Goal: Communication & Community: Ask a question

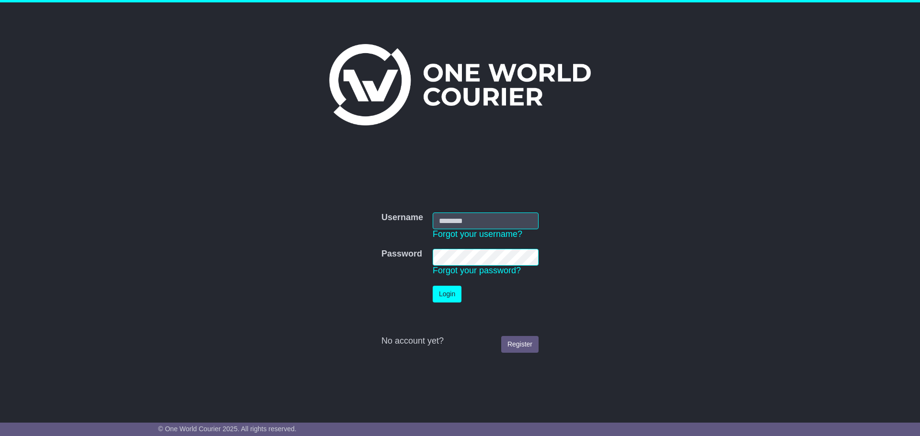
type input "**********"
click at [450, 296] on button "Login" at bounding box center [446, 294] width 29 height 17
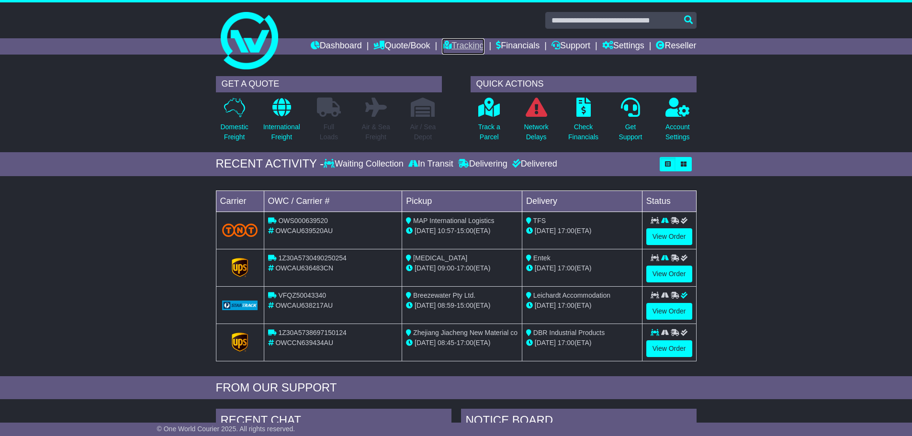
click at [446, 45] on link "Tracking" at bounding box center [463, 46] width 42 height 16
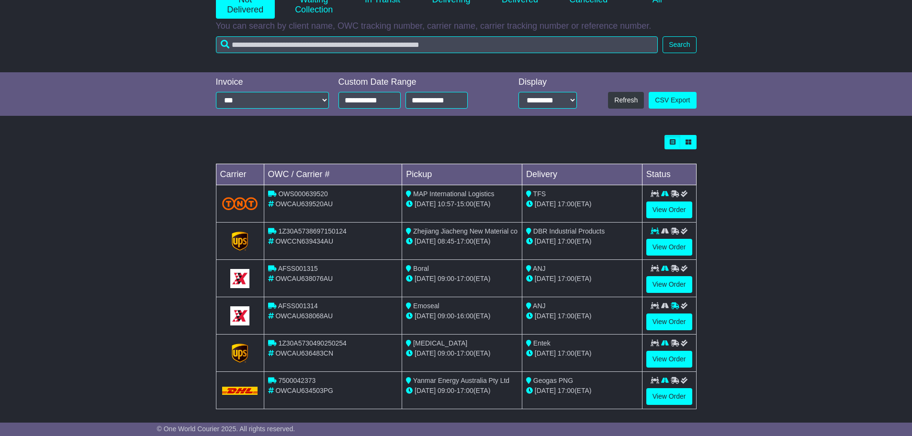
scroll to position [155, 0]
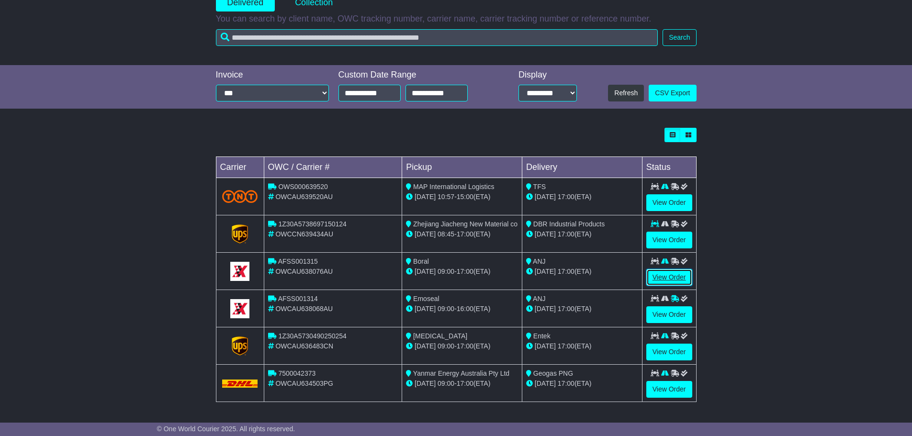
click at [689, 276] on link "View Order" at bounding box center [670, 277] width 46 height 17
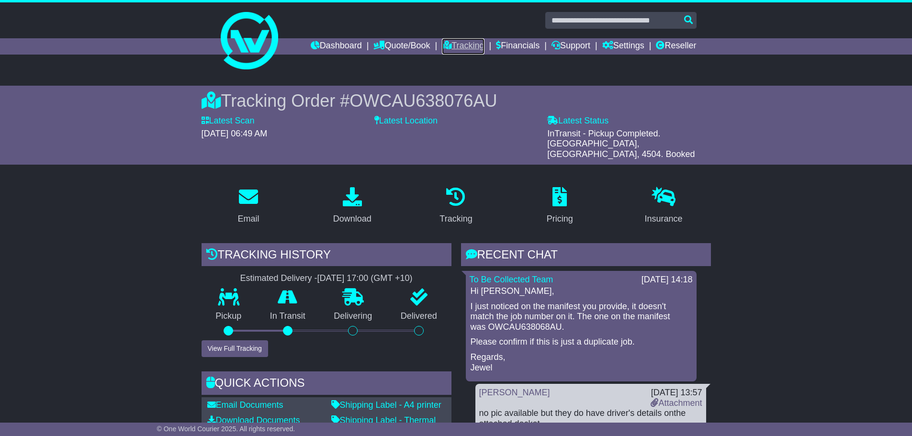
click at [461, 47] on link "Tracking" at bounding box center [463, 46] width 42 height 16
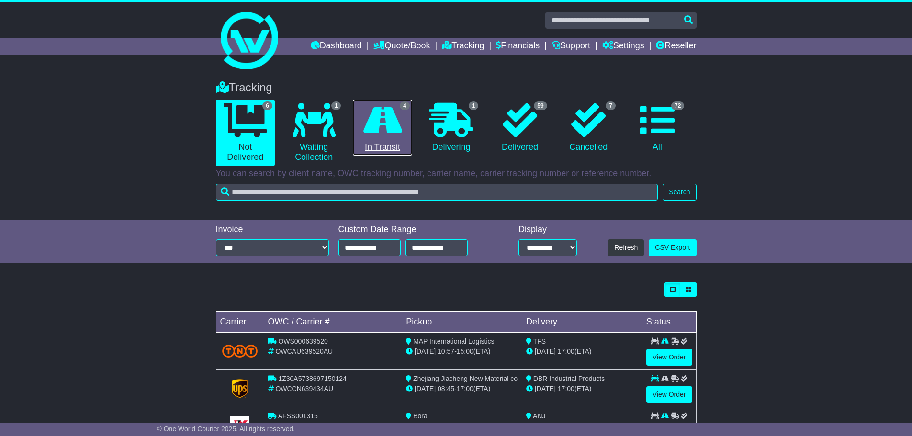
click at [405, 131] on link "4 In Transit" at bounding box center [382, 128] width 59 height 57
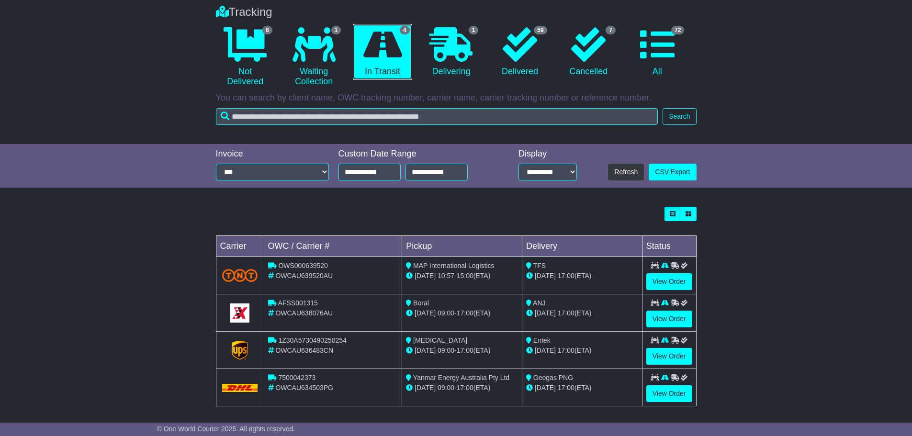
scroll to position [80, 0]
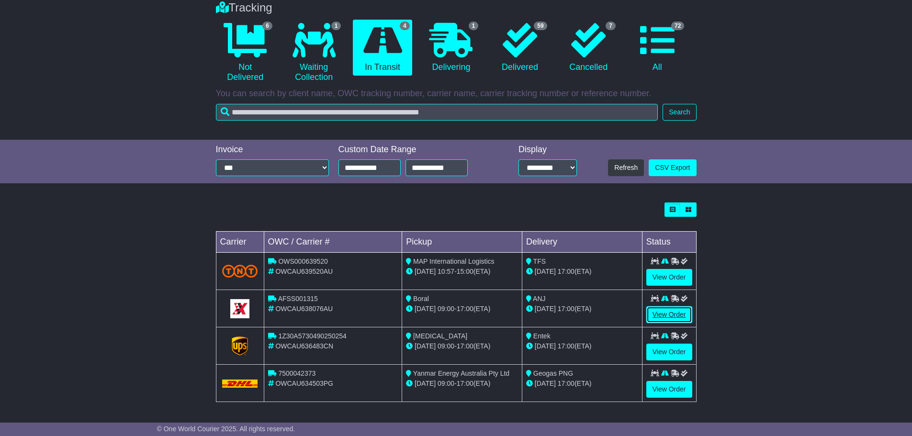
click at [676, 316] on link "View Order" at bounding box center [670, 315] width 46 height 17
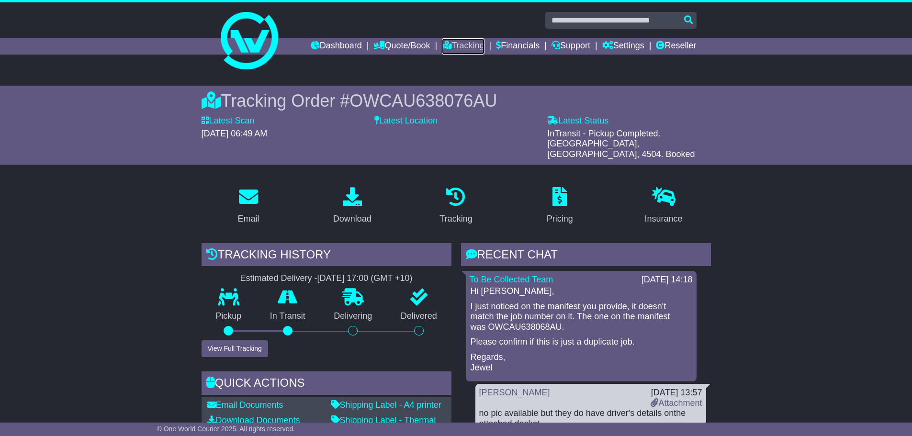
click at [453, 49] on link "Tracking" at bounding box center [463, 46] width 42 height 16
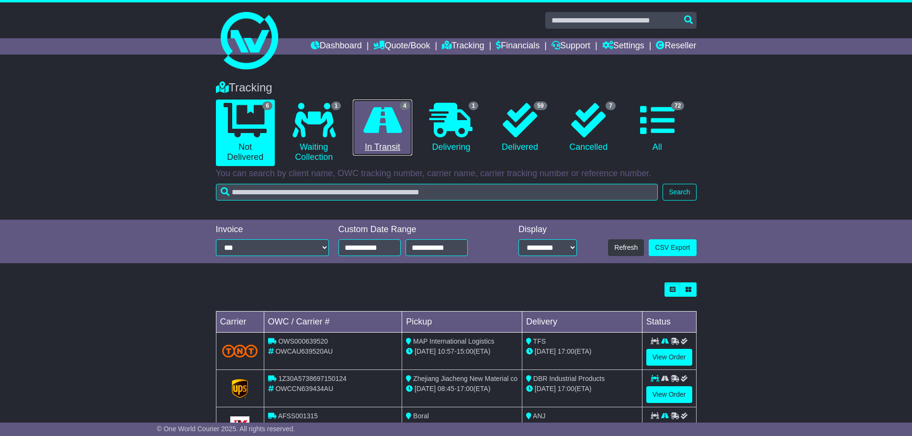
click at [393, 135] on icon at bounding box center [382, 120] width 39 height 34
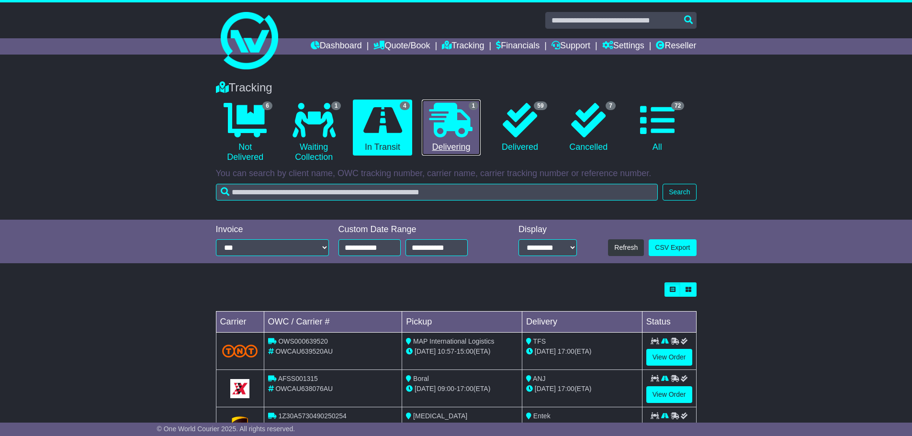
click at [444, 129] on icon at bounding box center [451, 120] width 43 height 34
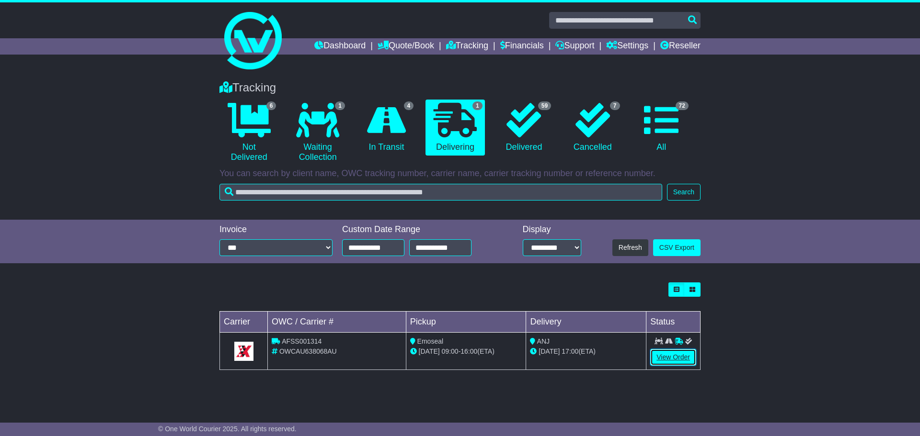
click at [664, 356] on link "View Order" at bounding box center [673, 357] width 46 height 17
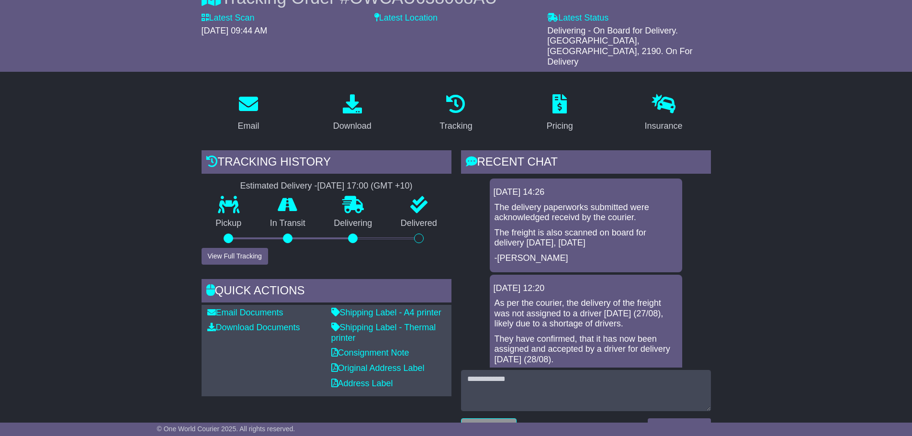
scroll to position [144, 0]
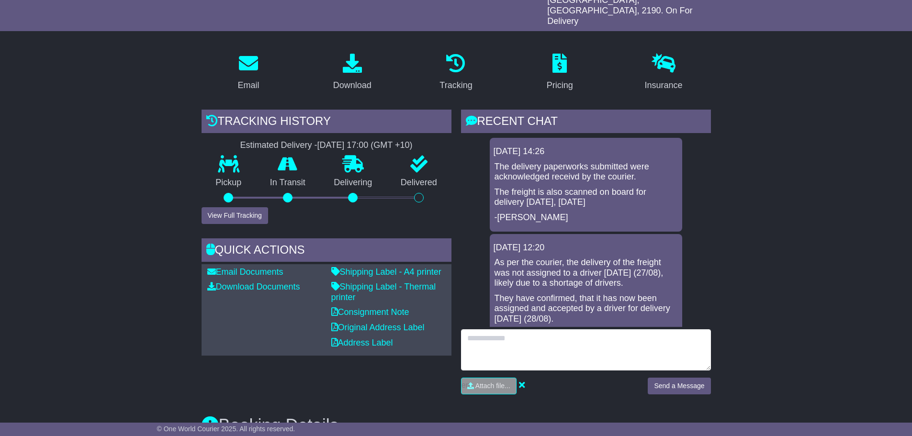
click at [528, 329] on textarea at bounding box center [586, 349] width 250 height 41
type textarea "**********"
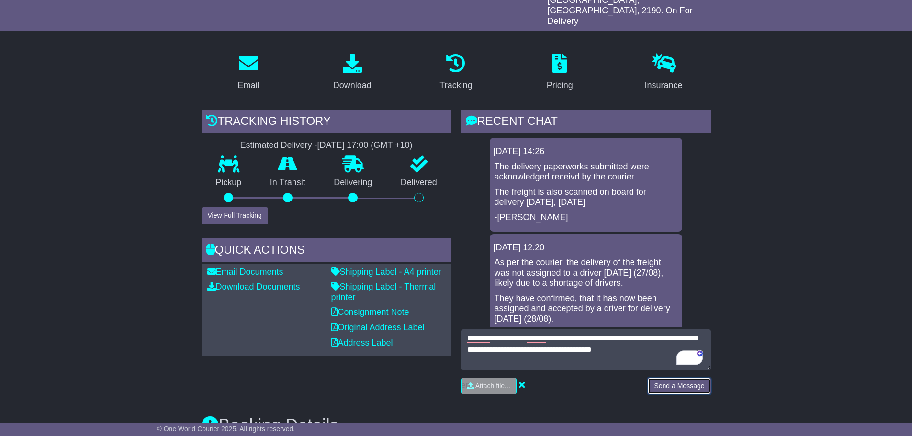
click at [678, 378] on button "Send a Message" at bounding box center [679, 386] width 63 height 17
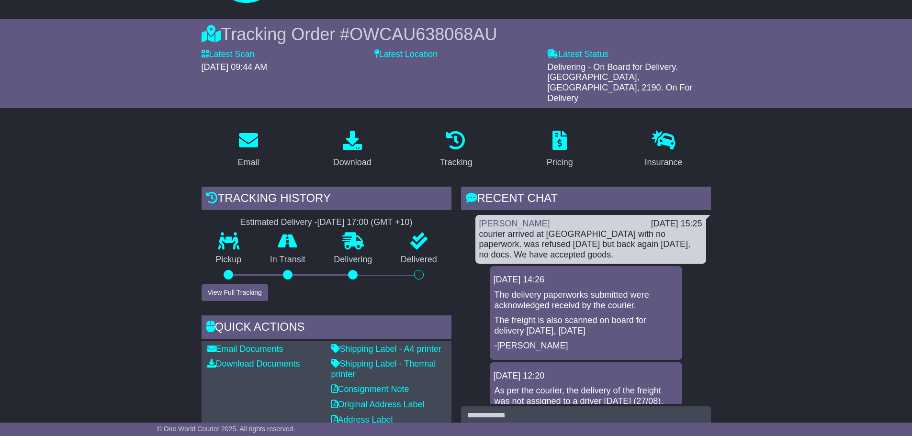
scroll to position [0, 0]
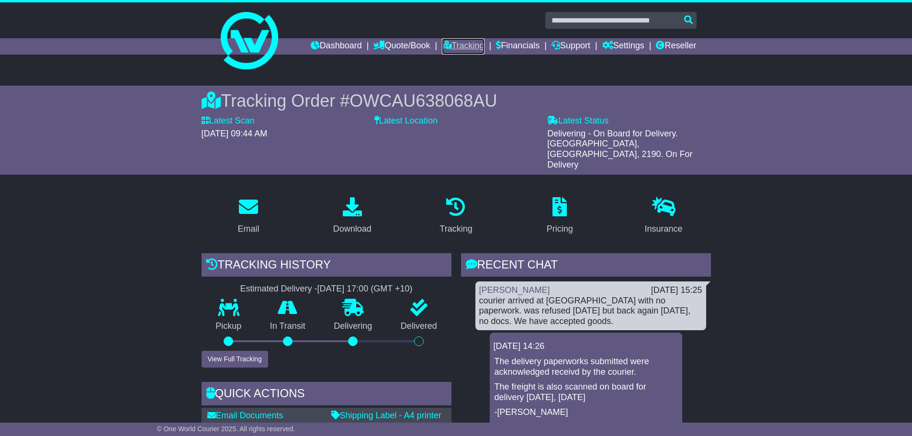
click at [449, 44] on link "Tracking" at bounding box center [463, 46] width 42 height 16
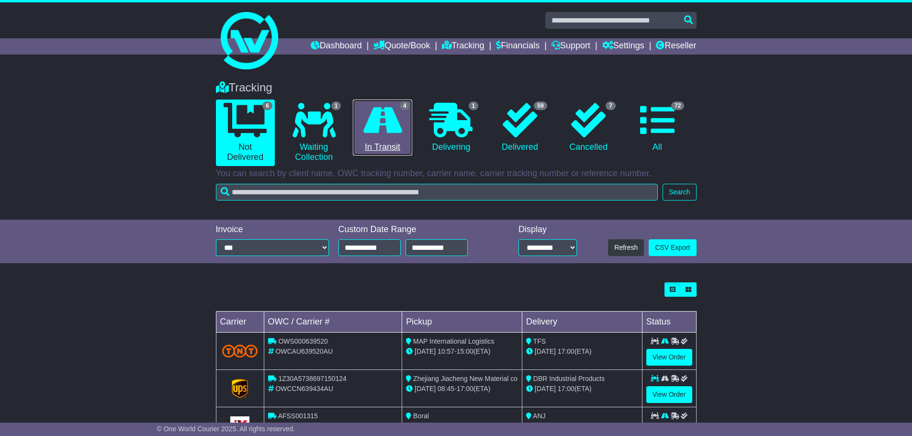
click at [399, 137] on link "4 In Transit" at bounding box center [382, 128] width 59 height 57
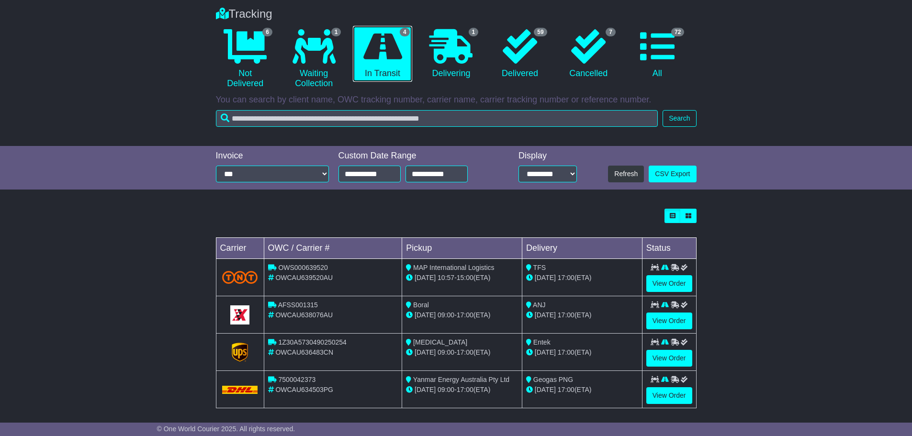
scroll to position [80, 0]
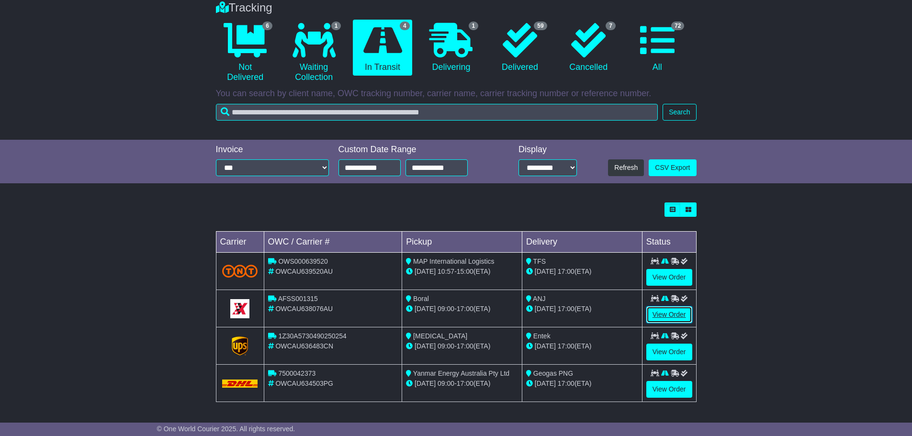
click at [672, 316] on link "View Order" at bounding box center [670, 315] width 46 height 17
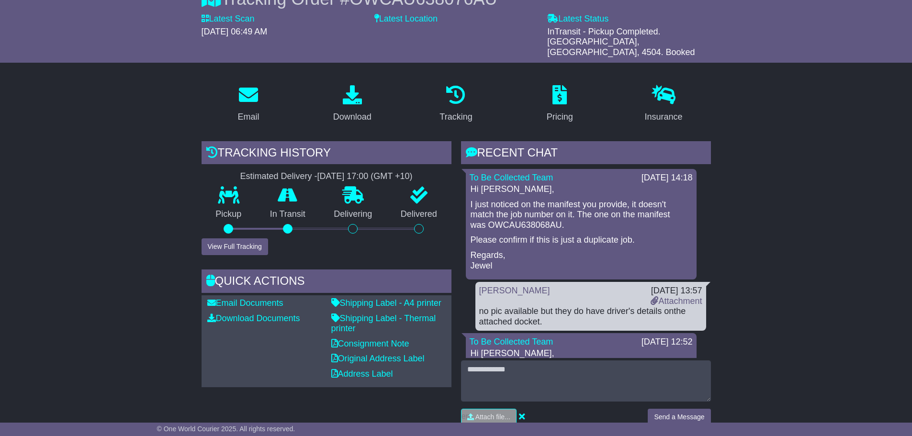
scroll to position [239, 0]
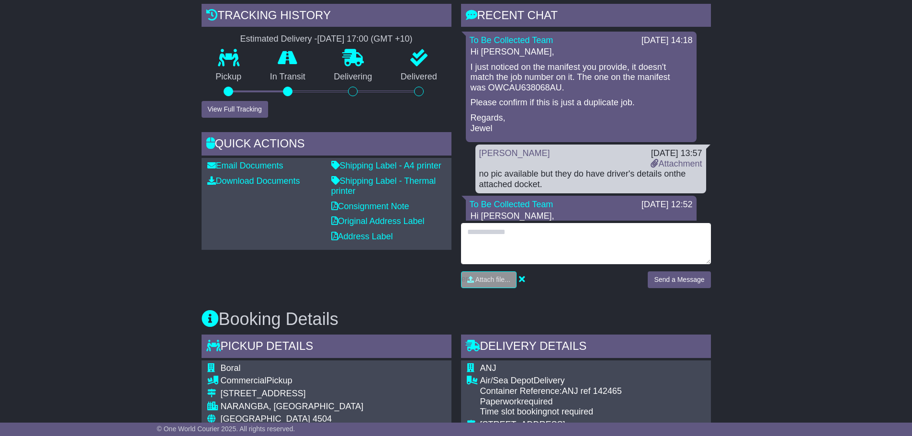
click at [516, 232] on textarea at bounding box center [586, 243] width 250 height 41
type textarea "**********"
